Goal: Task Accomplishment & Management: Manage account settings

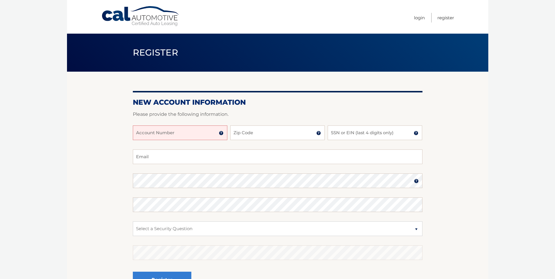
click at [155, 136] on input "Account Number" at bounding box center [180, 133] width 95 height 15
type input "44456007264"
click at [279, 133] on input "Zip Code" at bounding box center [277, 133] width 95 height 15
type input "11743"
click at [358, 129] on input "SSN or EIN (last 4 digits only)" at bounding box center [375, 133] width 95 height 15
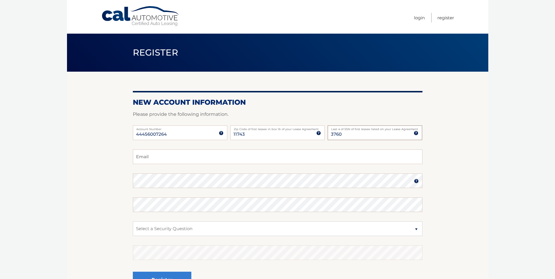
type input "3760"
click at [228, 150] on input "Email" at bounding box center [278, 157] width 290 height 15
type input "andrew.bykov39@gmail.com"
click at [289, 226] on select "Select a Security Question What was the name of your elementary school? What is…" at bounding box center [278, 229] width 290 height 15
select select "4"
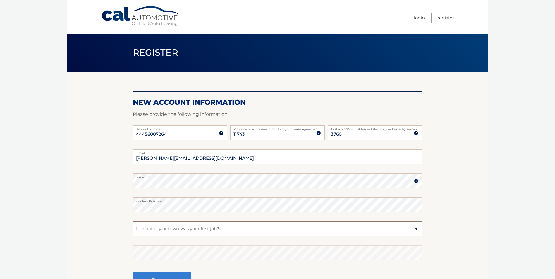
click at [133, 222] on select "Select a Security Question What was the name of your elementary school? What is…" at bounding box center [278, 229] width 290 height 15
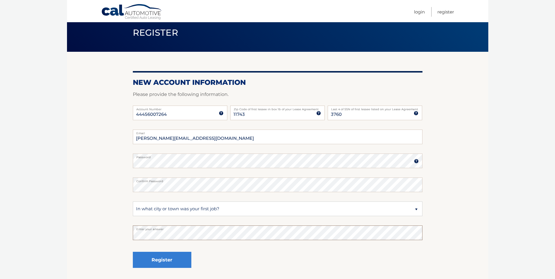
scroll to position [59, 0]
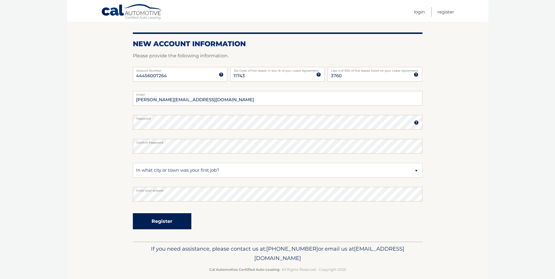
click at [182, 225] on button "Register" at bounding box center [162, 221] width 59 height 16
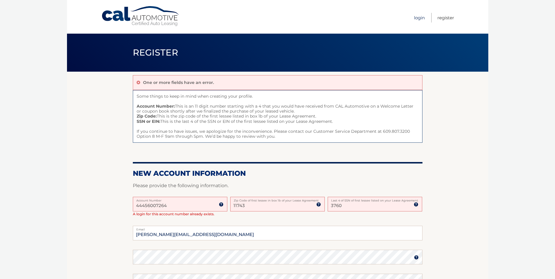
click at [422, 19] on link "Login" at bounding box center [419, 18] width 11 height 10
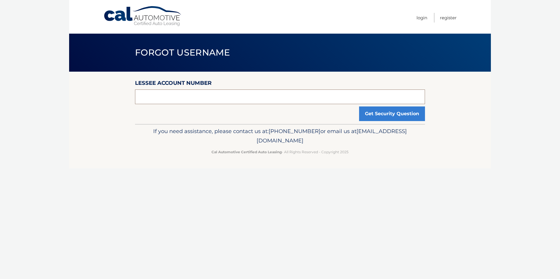
click at [182, 92] on input "text" at bounding box center [280, 97] width 290 height 15
type input "44456007264"
click at [374, 117] on button "Get Security Question" at bounding box center [392, 114] width 66 height 15
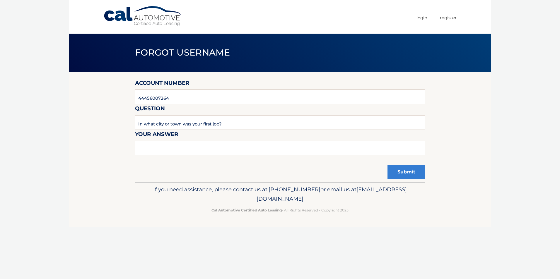
click at [186, 155] on input "text" at bounding box center [280, 148] width 290 height 15
type input "Lindenhurst"
click at [400, 174] on button "Submit" at bounding box center [405, 172] width 37 height 15
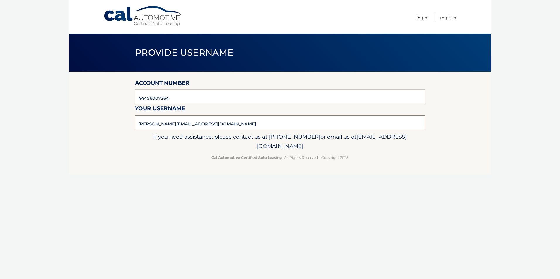
click at [165, 122] on input "[PERSON_NAME][EMAIL_ADDRESS][DOMAIN_NAME]" at bounding box center [280, 122] width 290 height 15
drag, startPoint x: 243, startPoint y: 123, endPoint x: 90, endPoint y: 125, distance: 153.4
click at [90, 125] on section "Account Number 44456007264 Your username andrew.bykjov39@gmail.com" at bounding box center [280, 101] width 422 height 58
drag, startPoint x: 90, startPoint y: 125, endPoint x: 153, endPoint y: 124, distance: 62.7
click at [418, 18] on link "Login" at bounding box center [421, 18] width 11 height 10
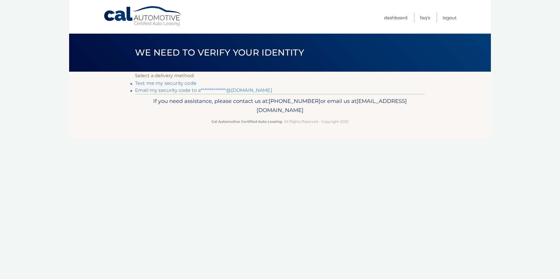
click at [166, 83] on link "Text me my security code" at bounding box center [165, 84] width 61 height 6
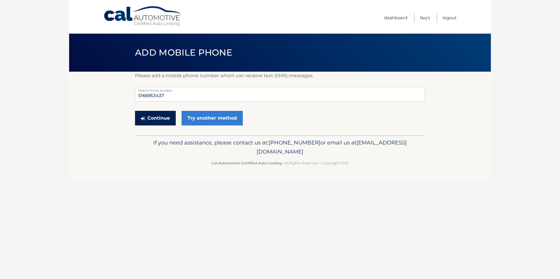
click at [158, 118] on button "Continue" at bounding box center [155, 118] width 41 height 15
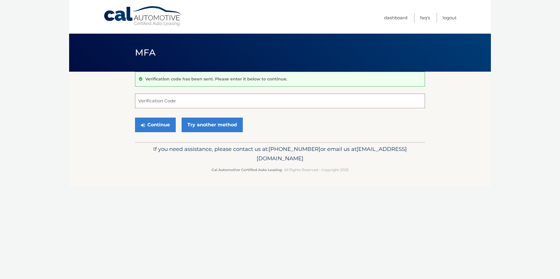
click at [157, 105] on input "Verification Code" at bounding box center [280, 101] width 290 height 15
type input "539365"
click at [154, 126] on button "Continue" at bounding box center [155, 125] width 41 height 15
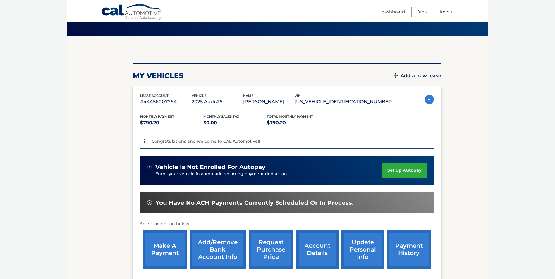
scroll to position [59, 0]
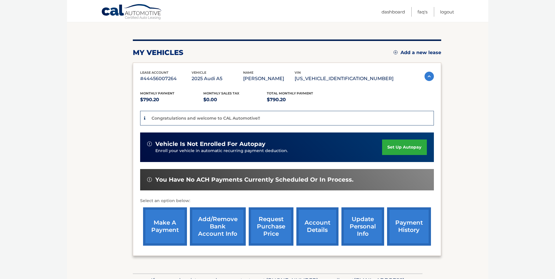
click at [323, 226] on link "account details" at bounding box center [318, 227] width 42 height 38
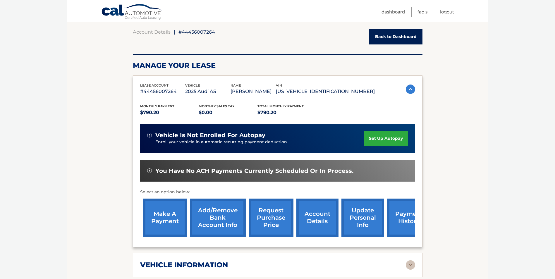
scroll to position [59, 0]
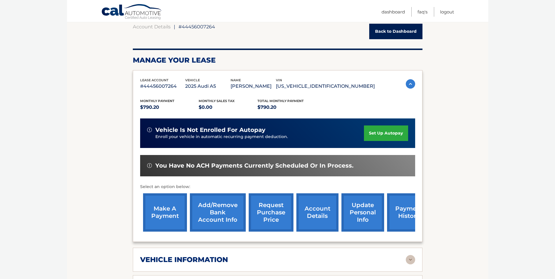
click at [355, 210] on link "update personal info" at bounding box center [363, 213] width 43 height 38
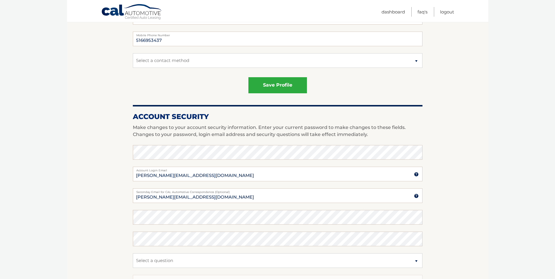
scroll to position [176, 0]
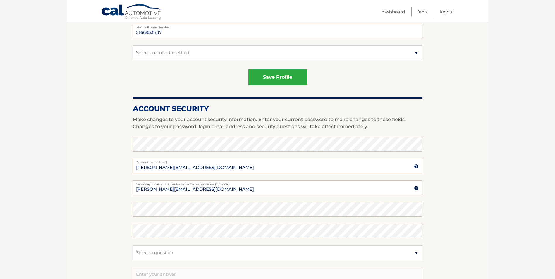
click at [163, 169] on input "andrew.bykjov39@gmail.com" at bounding box center [278, 166] width 290 height 15
type input "andrew.bykov39@gmail.com"
click at [163, 191] on input "andrew.bykjov39@gmail.com" at bounding box center [278, 188] width 290 height 15
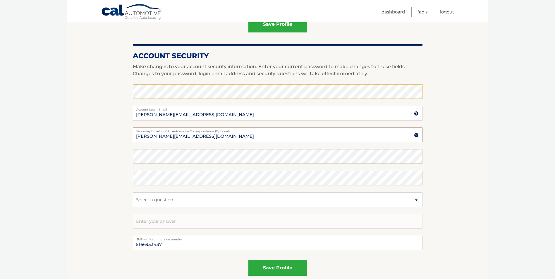
scroll to position [234, 0]
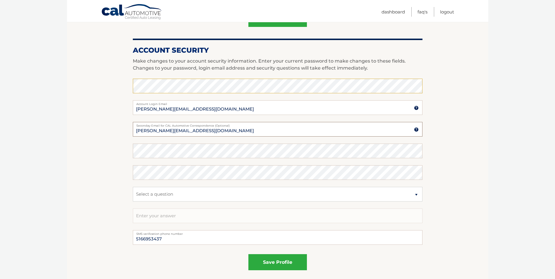
type input "andrew.bykov39@gmail.com"
click at [187, 188] on select "Select a question What was the name of your elementary school? What is your mot…" at bounding box center [278, 194] width 290 height 15
select select "4"
click at [133, 187] on select "Select a question What was the name of your elementary school? What is your mot…" at bounding box center [278, 194] width 290 height 15
click at [181, 221] on input "text" at bounding box center [278, 216] width 290 height 15
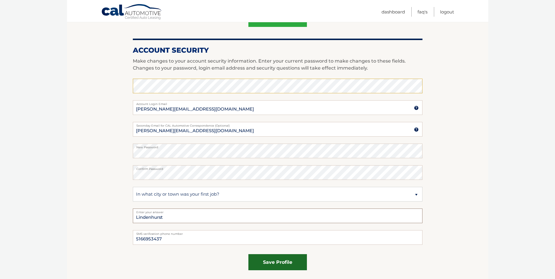
type input "Lindenhurst"
click at [281, 264] on button "save profile" at bounding box center [278, 262] width 59 height 16
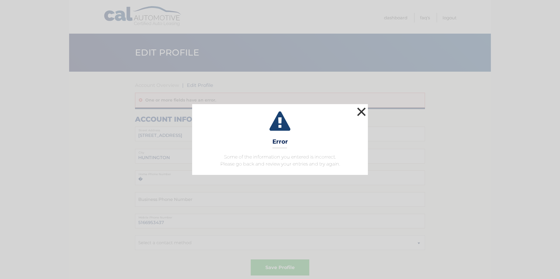
click at [360, 106] on button "×" at bounding box center [361, 112] width 12 height 12
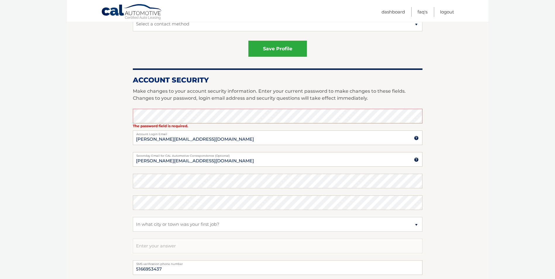
scroll to position [234, 0]
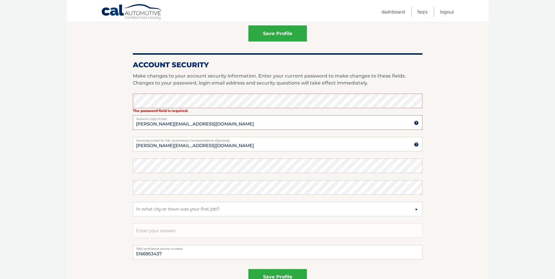
click at [165, 122] on input "andrew.bykjov39@gmail.com" at bounding box center [278, 122] width 290 height 15
click at [163, 125] on input "andrew.bykjov39@gmail.com" at bounding box center [278, 122] width 290 height 15
type input "andrew.bykov39@gmail.com"
click at [163, 145] on input "andrew.bykjov39@gmail.com" at bounding box center [278, 144] width 290 height 15
type input "andrew.bykov39@gmail.com"
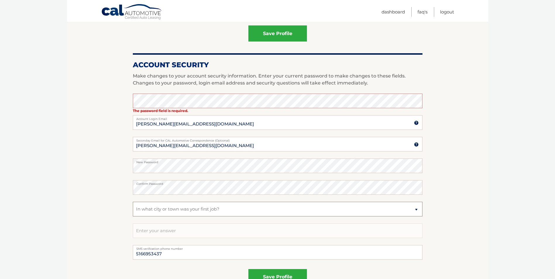
click at [175, 207] on select "Select a question What was the name of your elementary school? What is your mot…" at bounding box center [278, 209] width 290 height 15
click at [133, 202] on select "Select a question What was the name of your elementary school? What is your mot…" at bounding box center [278, 209] width 290 height 15
click at [170, 209] on select "Select a question What was the name of your elementary school? What is your mot…" at bounding box center [278, 209] width 290 height 15
click at [165, 232] on input "text" at bounding box center [278, 231] width 290 height 15
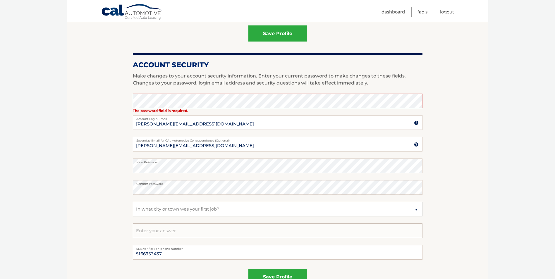
type input "Lindenhurst"
click at [276, 275] on button "save profile" at bounding box center [278, 277] width 59 height 16
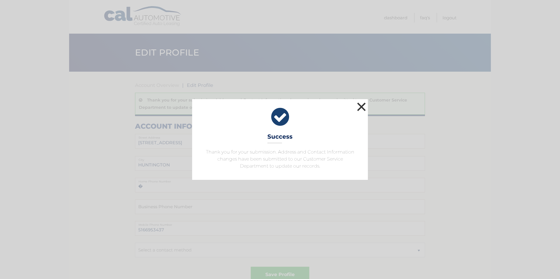
click at [361, 109] on button "×" at bounding box center [361, 107] width 12 height 12
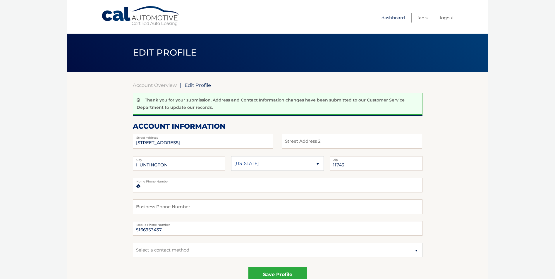
click at [396, 18] on link "Dashboard" at bounding box center [393, 18] width 23 height 10
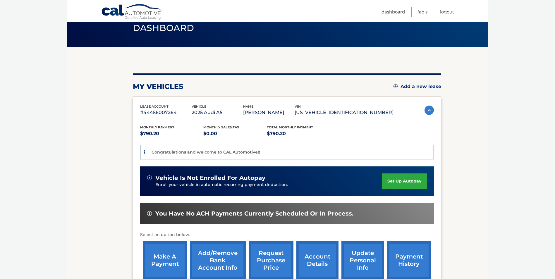
scroll to position [59, 0]
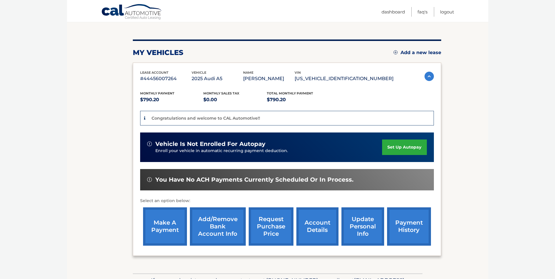
click at [395, 144] on link "set up autopay" at bounding box center [404, 148] width 45 height 16
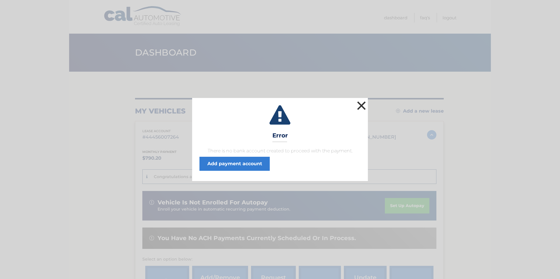
click at [362, 106] on button "×" at bounding box center [361, 106] width 12 height 12
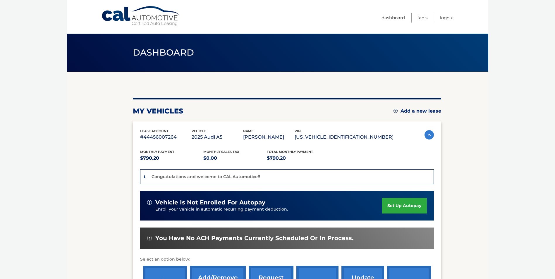
click at [402, 204] on link "set up autopay" at bounding box center [404, 206] width 45 height 16
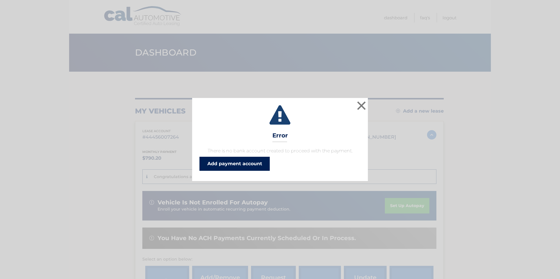
click at [216, 166] on link "Add payment account" at bounding box center [234, 164] width 70 height 14
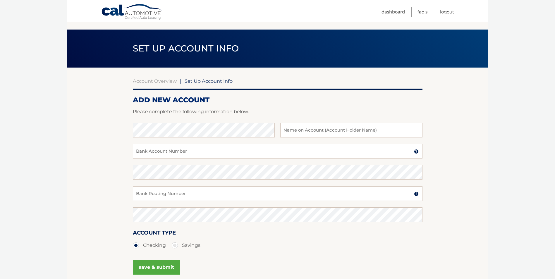
scroll to position [2, 0]
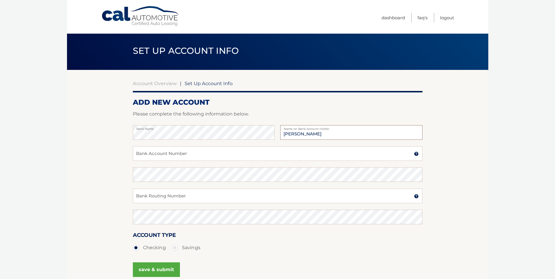
type input "[PERSON_NAME]"
click at [153, 153] on input "Bank Account Number" at bounding box center [278, 153] width 290 height 15
type input "36043046947"
click at [152, 192] on input "Bank Routing Number" at bounding box center [278, 196] width 290 height 15
type input "031176110"
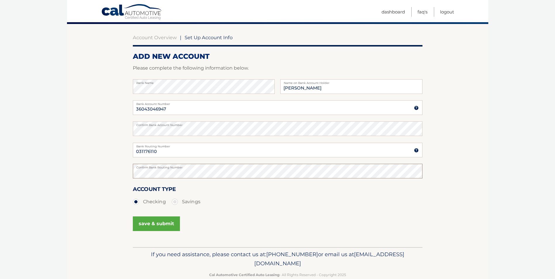
scroll to position [60, 0]
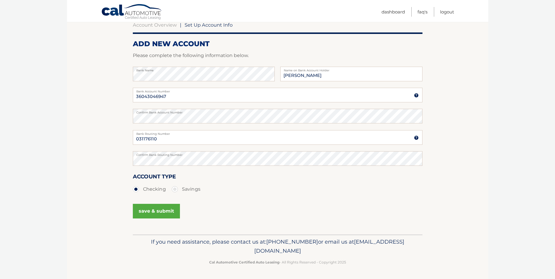
click at [156, 211] on button "save & submit" at bounding box center [156, 211] width 47 height 15
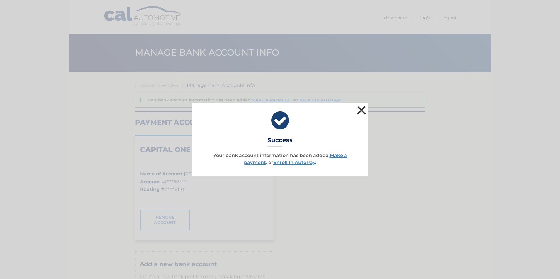
click at [361, 110] on button "×" at bounding box center [361, 111] width 12 height 12
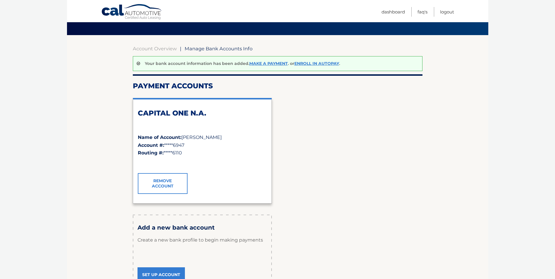
scroll to position [23, 0]
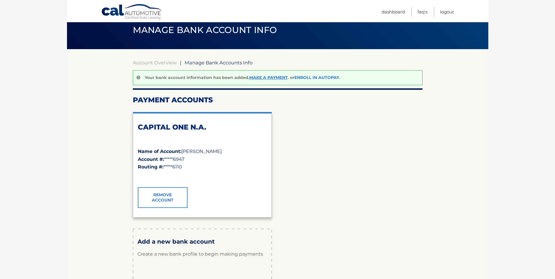
click at [308, 78] on link "Enroll In AutoPay" at bounding box center [317, 77] width 45 height 5
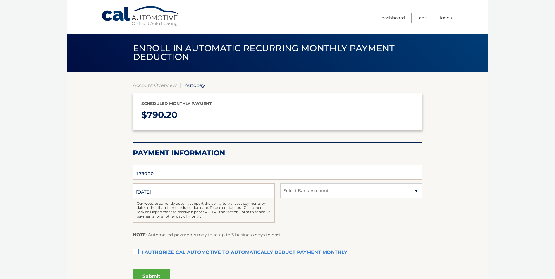
type input "790.2"
select select "MjY4MjY5YjctYzNkMC00N2FmLWJhOGUtMTQ1ZWQzMjI2ZmQz"
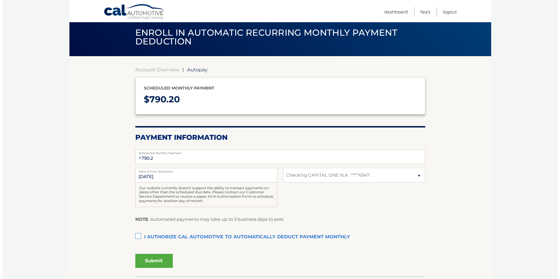
scroll to position [29, 0]
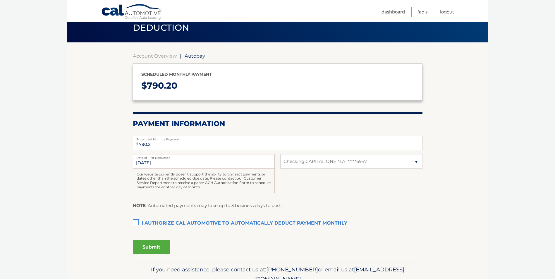
click at [135, 221] on label "I authorize cal automotive to automatically deduct payment monthly This checkbo…" at bounding box center [278, 224] width 290 height 12
click at [0, 0] on input "I authorize cal automotive to automatically deduct payment monthly This checkbo…" at bounding box center [0, 0] width 0 height 0
click at [160, 246] on button "Submit" at bounding box center [151, 247] width 37 height 14
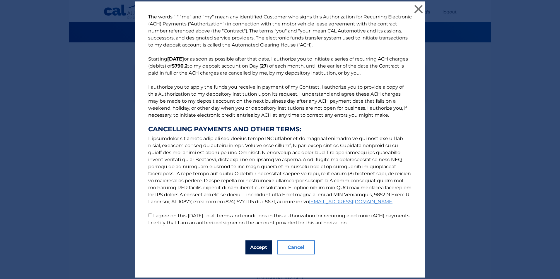
click at [255, 248] on button "Accept" at bounding box center [258, 248] width 26 height 14
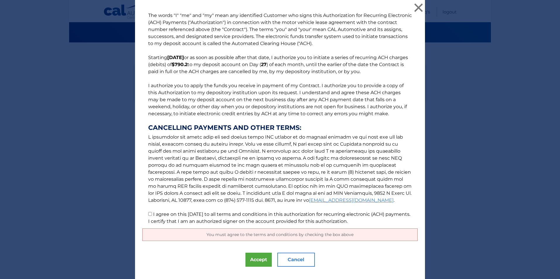
click at [149, 213] on input "I agree on this [DATE] to all terms and conditions in this authorization for re…" at bounding box center [150, 214] width 4 height 4
checkbox input "true"
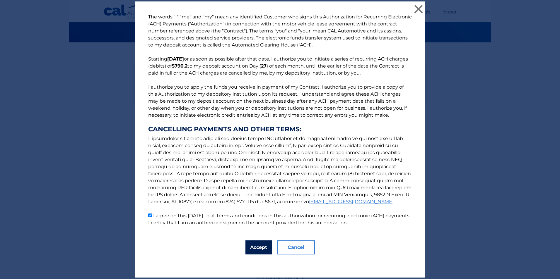
click at [257, 249] on button "Accept" at bounding box center [258, 248] width 26 height 14
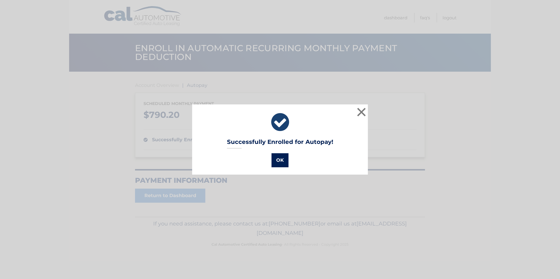
click at [275, 162] on button "OK" at bounding box center [279, 160] width 17 height 14
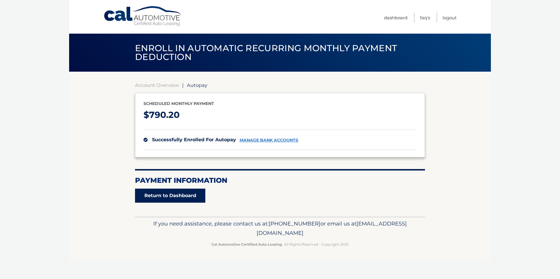
click at [180, 195] on link "Return to Dashboard" at bounding box center [170, 196] width 70 height 14
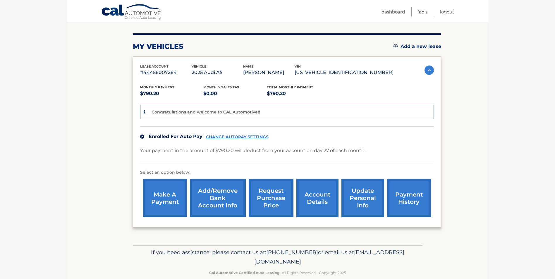
scroll to position [75, 0]
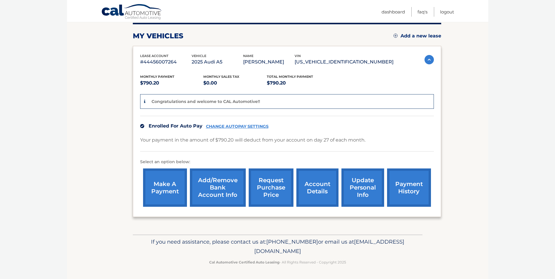
click at [410, 177] on link "payment history" at bounding box center [409, 188] width 44 height 38
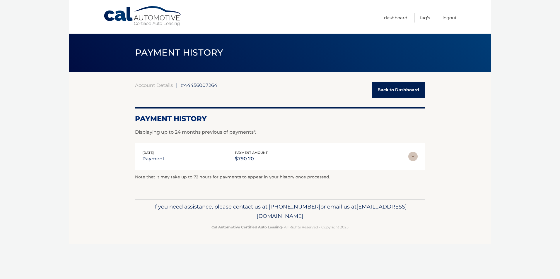
click at [411, 154] on img at bounding box center [412, 156] width 9 height 9
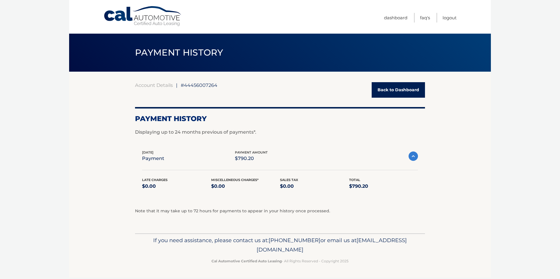
click at [415, 156] on img at bounding box center [412, 156] width 9 height 9
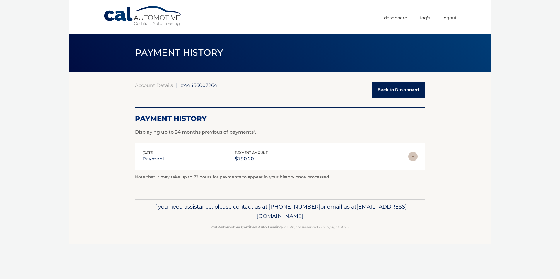
click at [390, 90] on link "Back to Dashboard" at bounding box center [398, 90] width 53 height 16
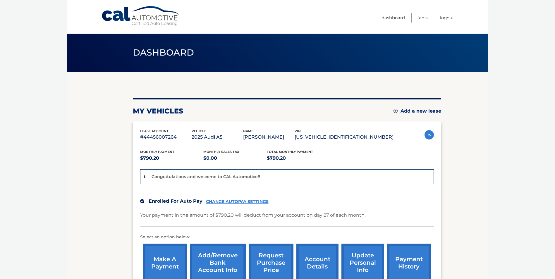
scroll to position [75, 0]
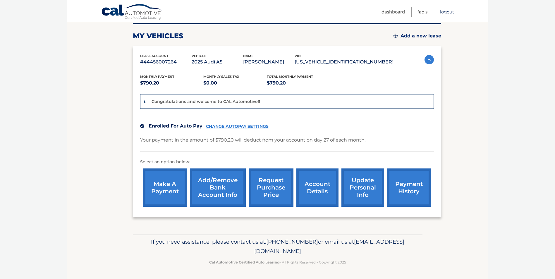
click at [447, 13] on link "Logout" at bounding box center [447, 12] width 14 height 10
